Goal: Transaction & Acquisition: Obtain resource

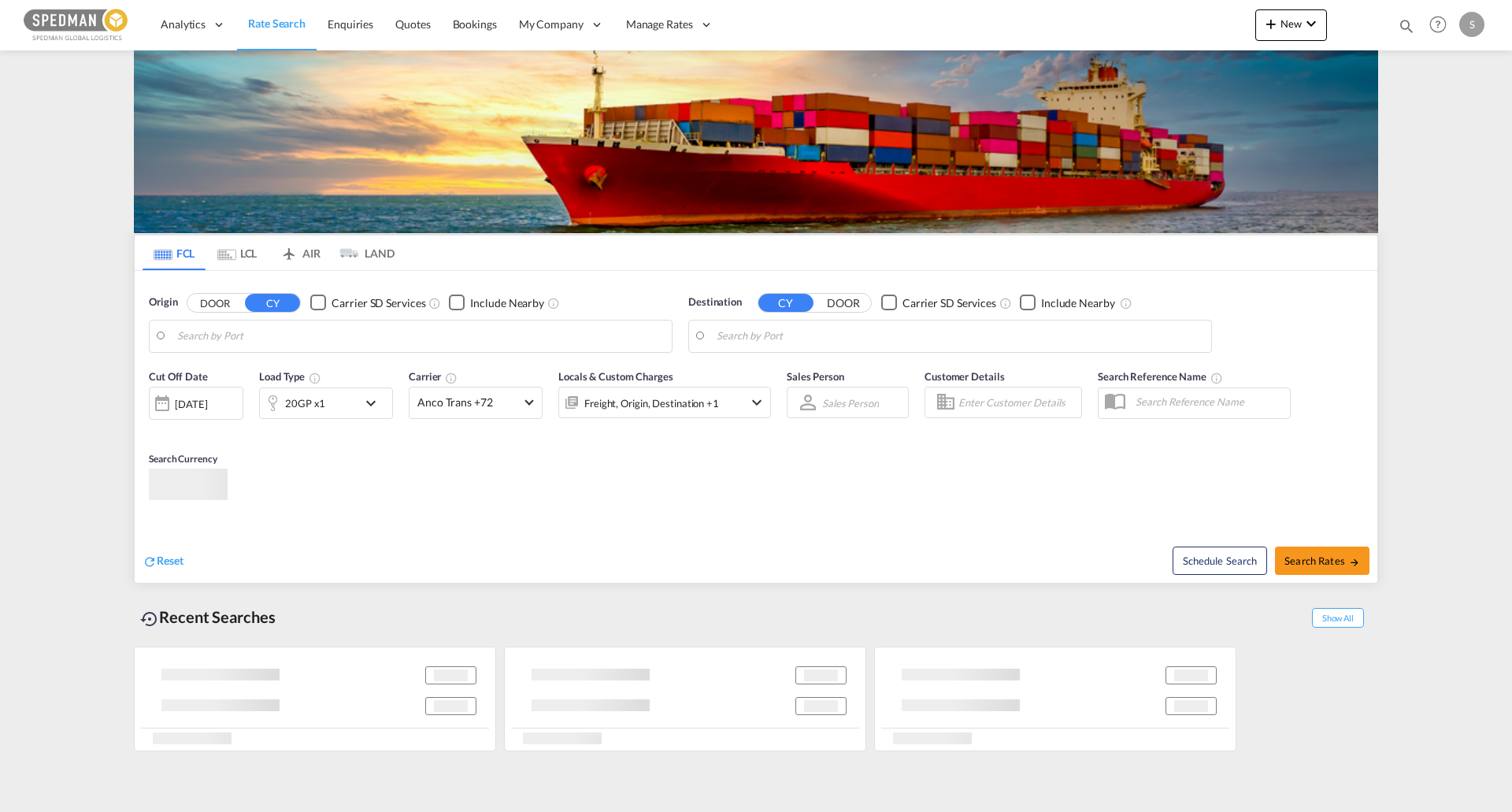
type input "[GEOGRAPHIC_DATA] ([GEOGRAPHIC_DATA]), DKCPH"
type input "Cat Lai, VNCLI"
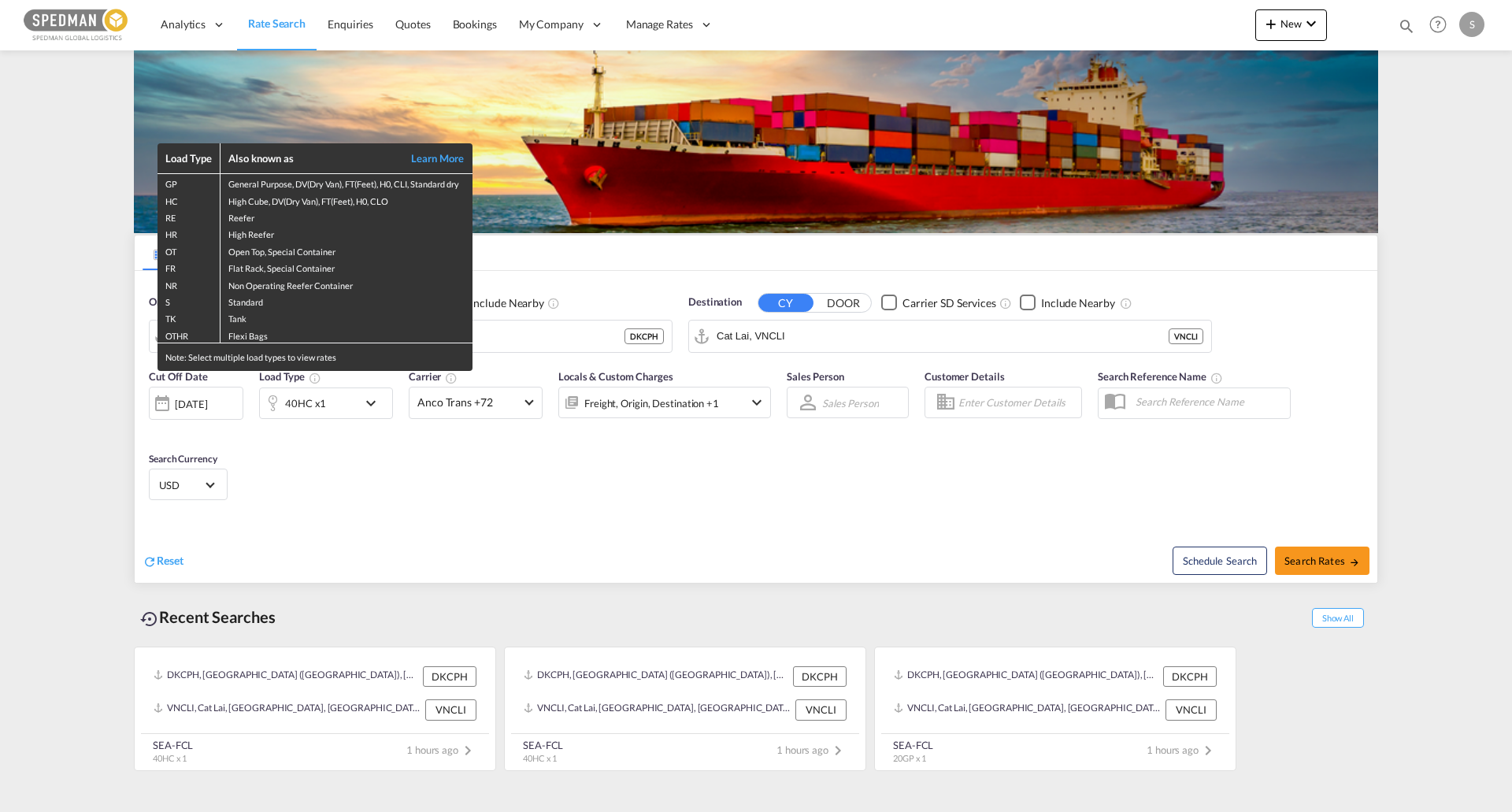
click at [351, 407] on div "Load Type Also known as Learn More GP General Purpose, DV(Dry Van), FT(Feet), H…" at bounding box center [756, 406] width 1512 height 812
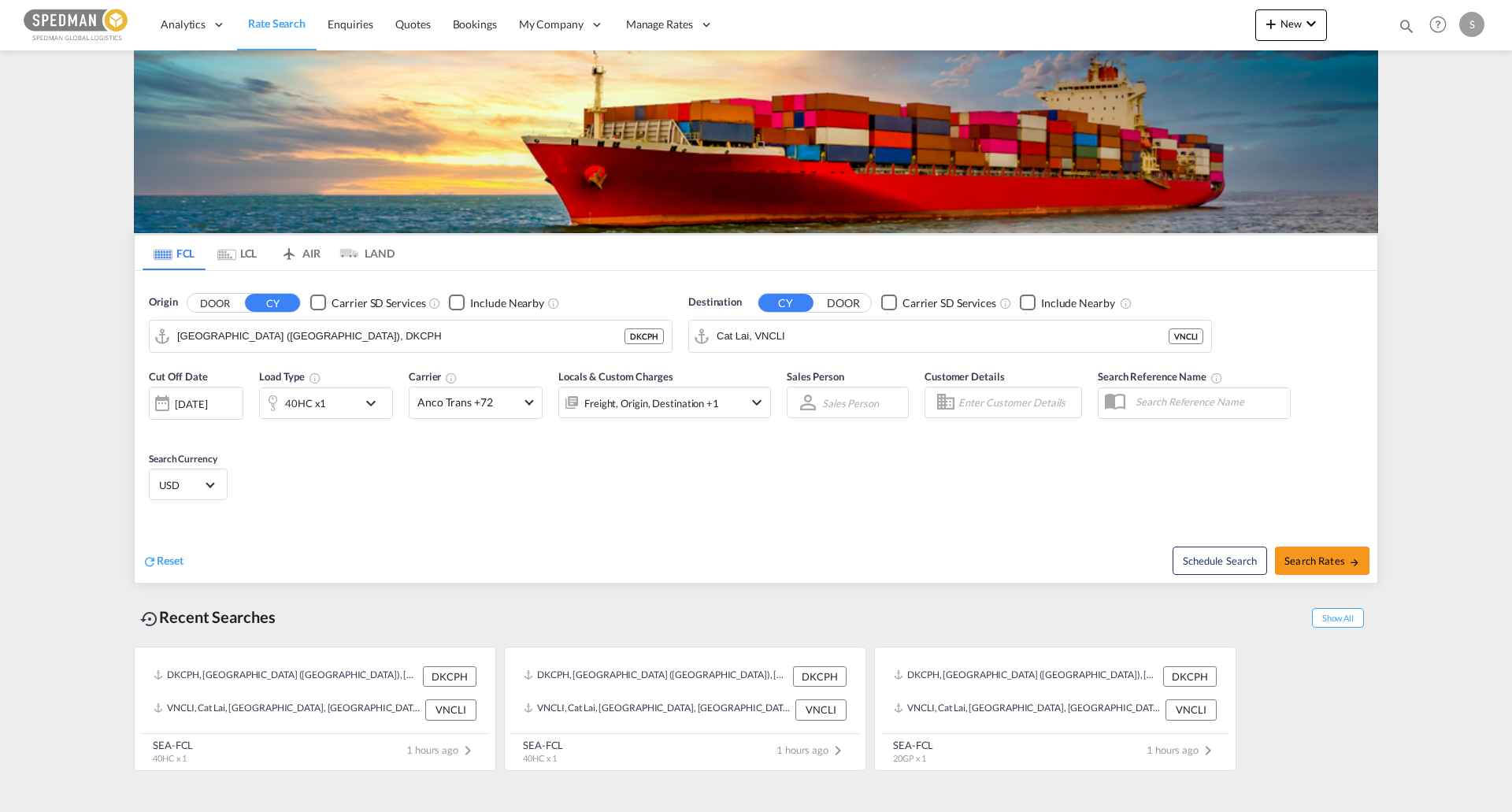
click at [362, 404] on md-icon "icon-chevron-down" at bounding box center [375, 404] width 27 height 19
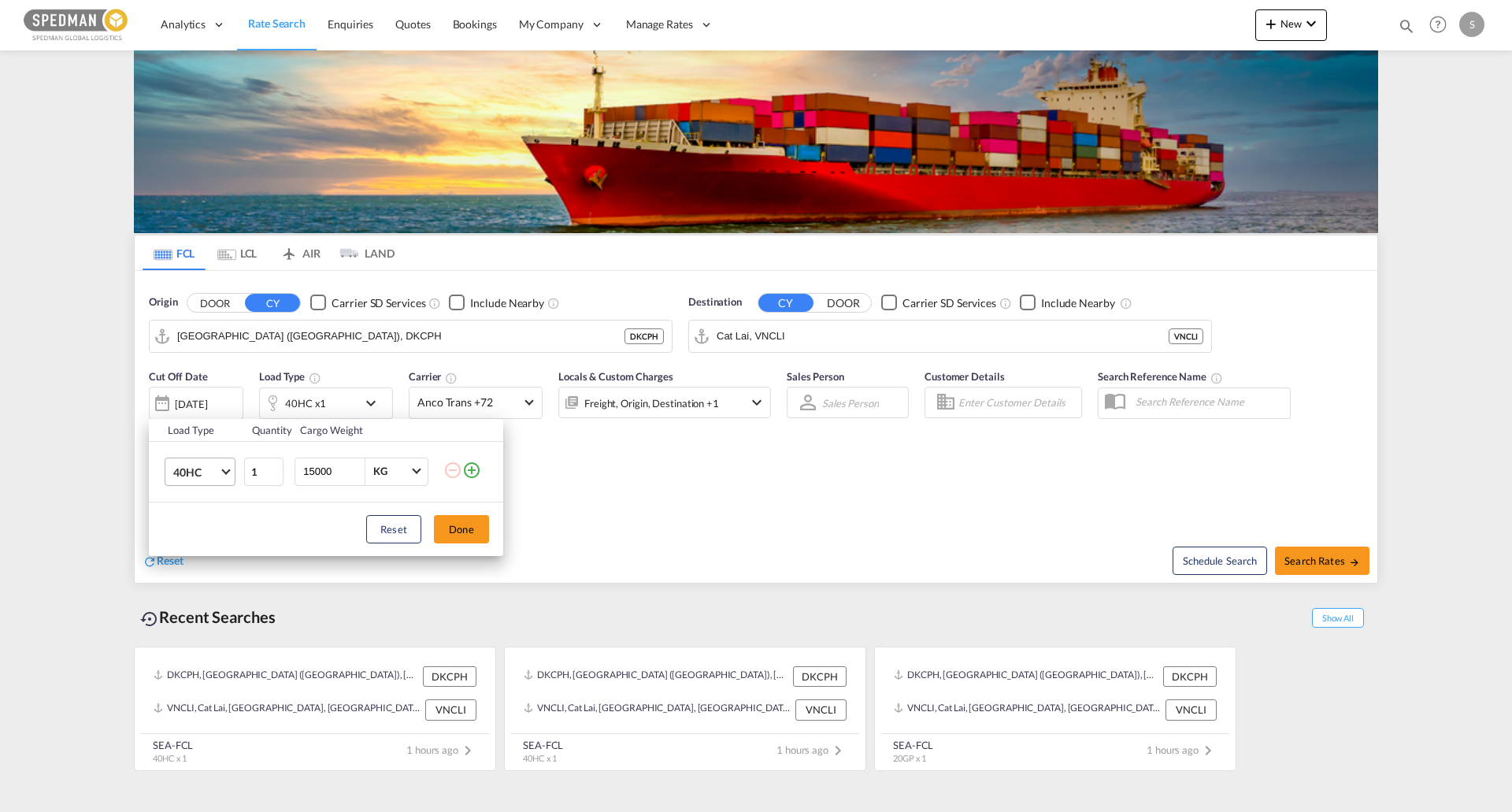
click at [217, 465] on span "40HC" at bounding box center [196, 472] width 46 height 16
click at [222, 406] on md-option "20GP" at bounding box center [214, 397] width 107 height 38
click at [329, 468] on input "15000" at bounding box center [333, 472] width 63 height 27
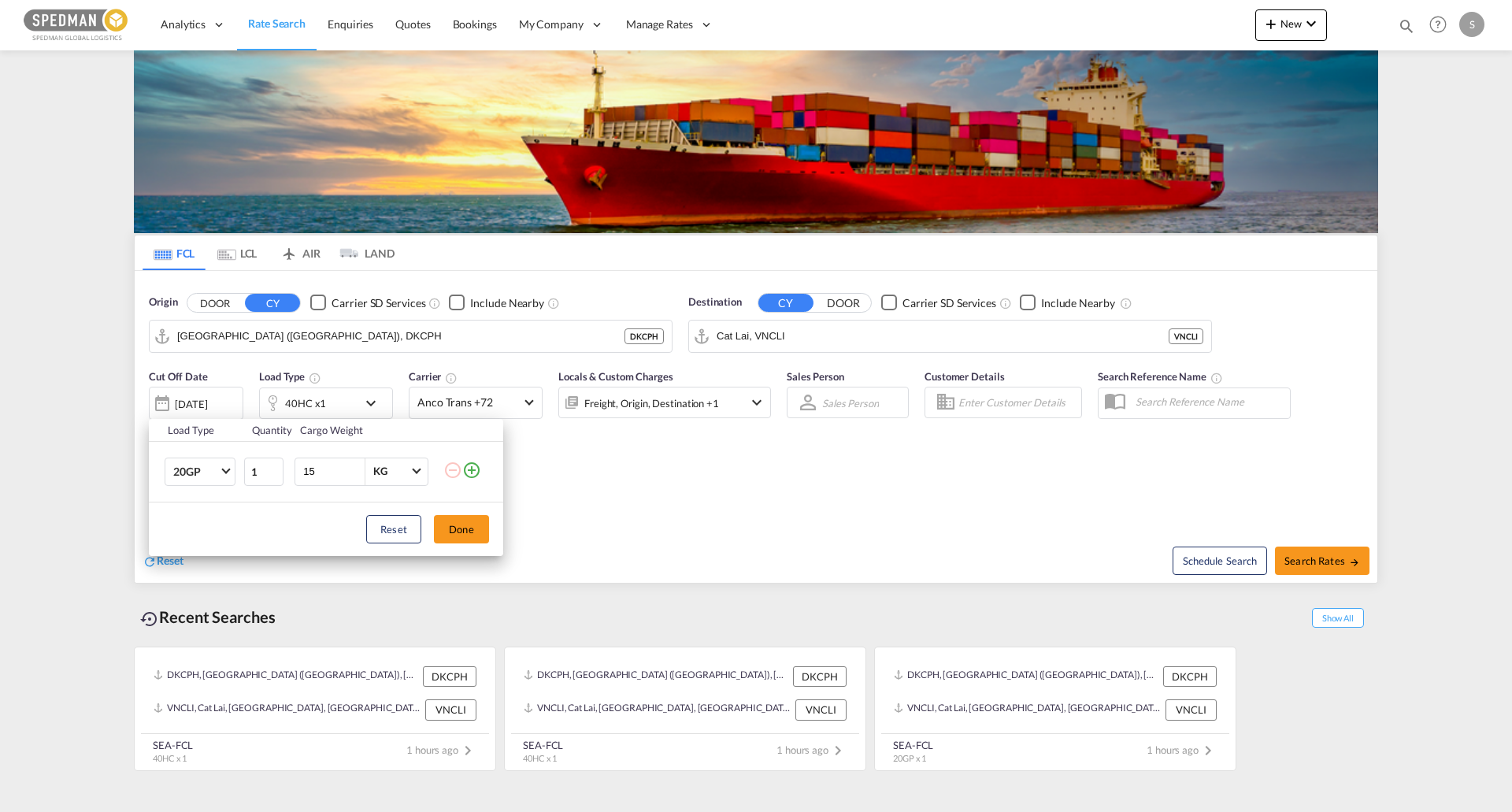
type input "1"
type input "6000"
click at [470, 530] on button "Done" at bounding box center [461, 529] width 55 height 28
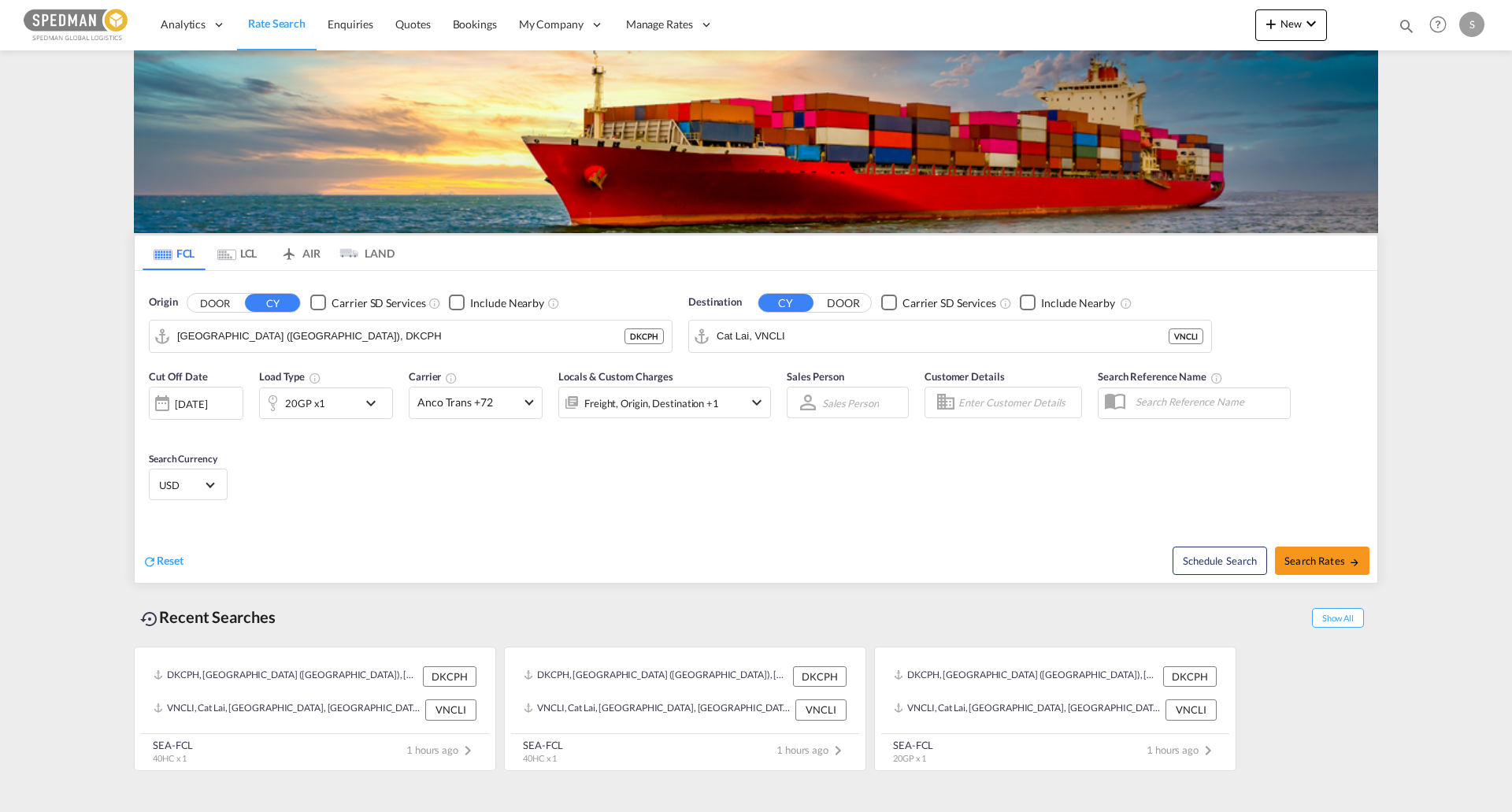
click at [369, 400] on md-icon "icon-chevron-down" at bounding box center [375, 404] width 27 height 19
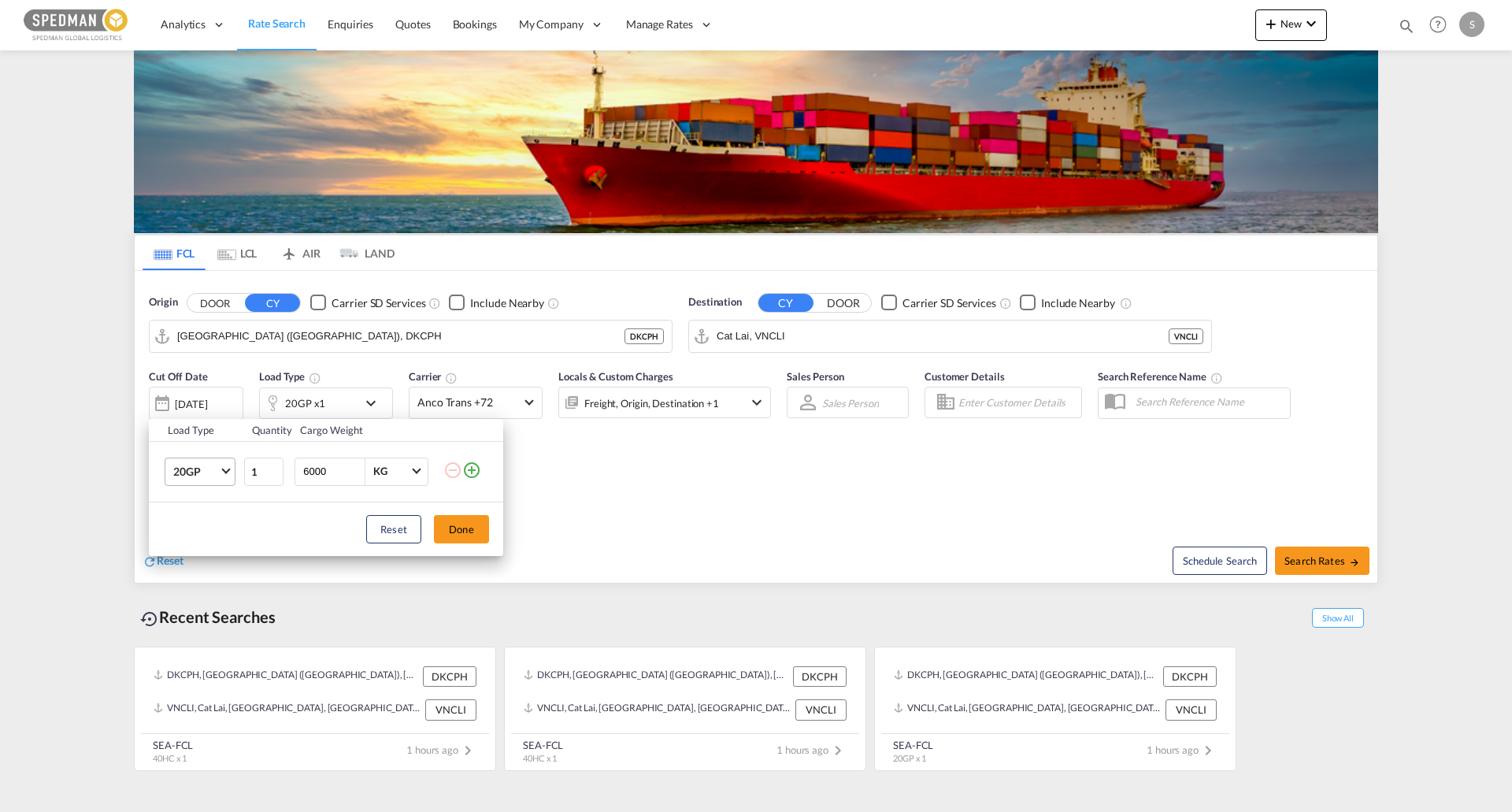
click at [240, 475] on td "20GP 20GP 40GP 40HC 45HC 20RE 40RE 40HR 20OT 40OT 20FR 40FR 40NR 20NR 45S 20TK …" at bounding box center [195, 471] width 93 height 61
click at [231, 469] on md-select-value "20GP" at bounding box center [203, 472] width 63 height 27
click at [220, 535] on md-option "20RE" at bounding box center [214, 544] width 107 height 38
click at [463, 522] on button "Done" at bounding box center [461, 529] width 55 height 28
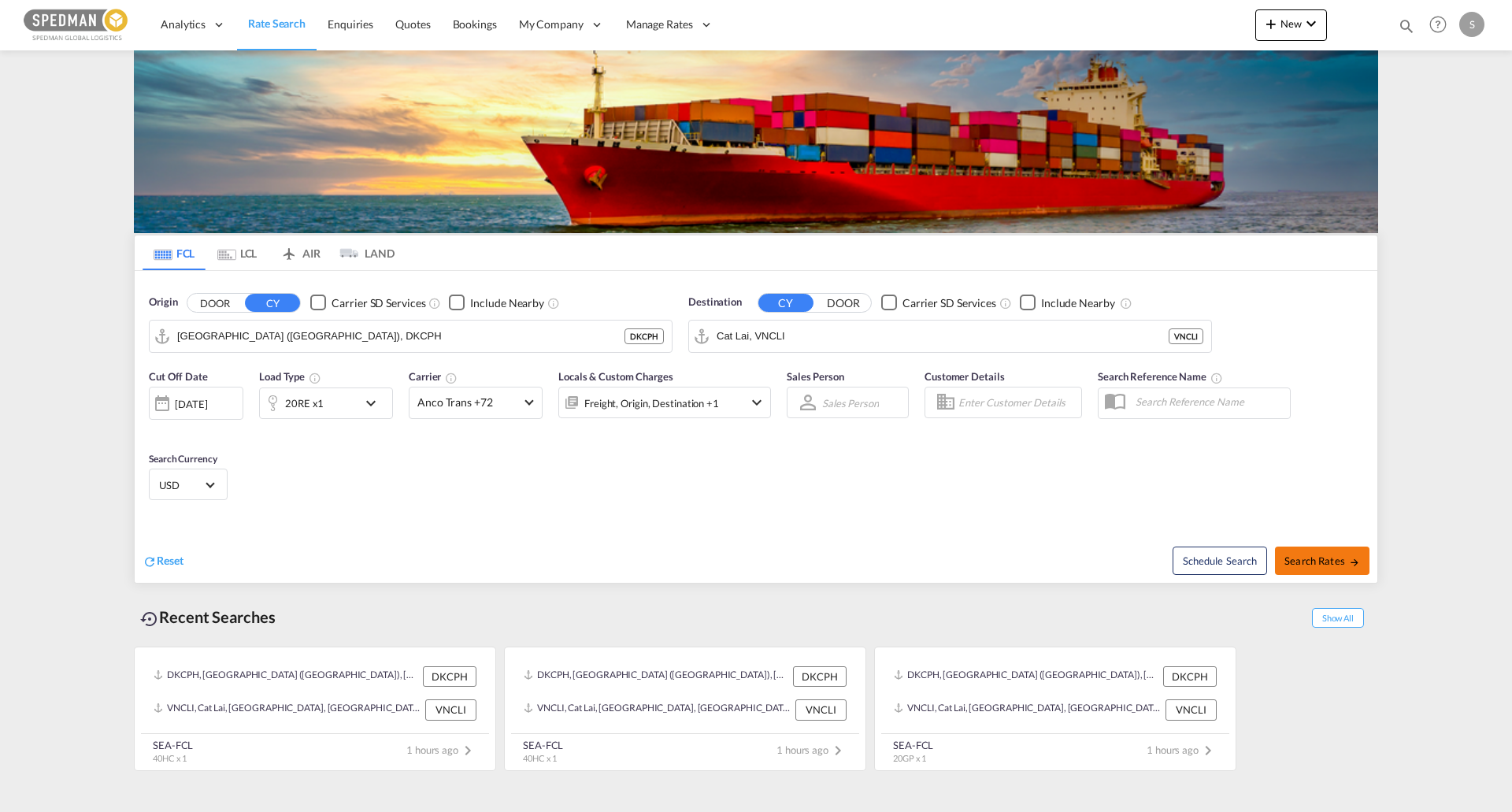
click at [1305, 556] on span "Search Rates" at bounding box center [1323, 561] width 76 height 13
type input "DKCPH to VNCLI / [DATE]"
